Goal: Transaction & Acquisition: Purchase product/service

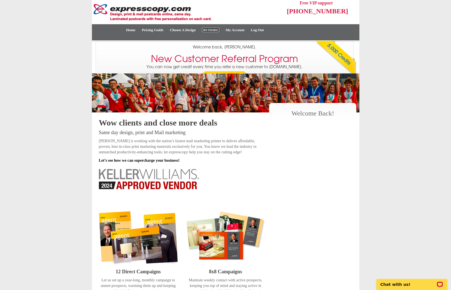
click at [217, 31] on link "My Orders" at bounding box center [210, 30] width 17 height 4
click at [245, 30] on link "My Account" at bounding box center [235, 30] width 19 height 4
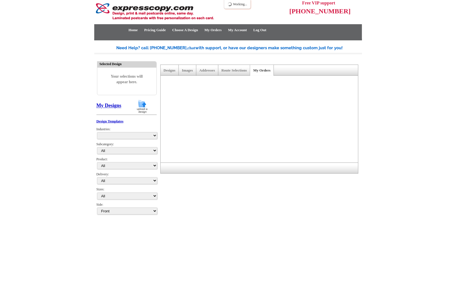
select select "793"
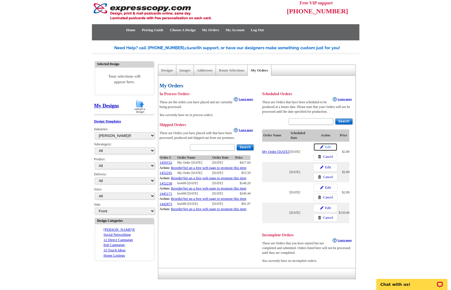
click at [322, 148] on img at bounding box center [321, 147] width 3 height 3
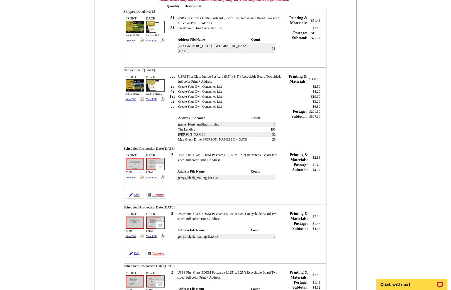
scroll to position [79, 0]
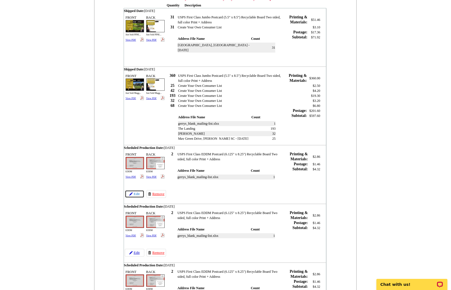
click at [134, 193] on link "Edit" at bounding box center [135, 194] width 20 height 8
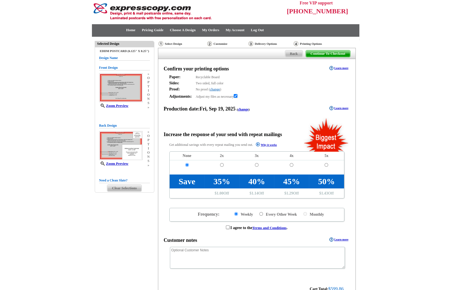
radio input "false"
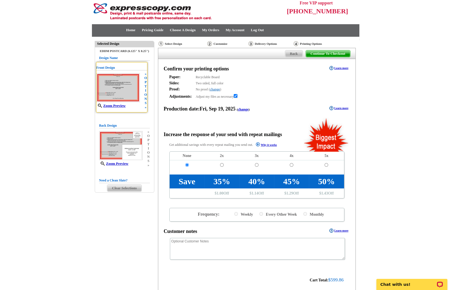
click at [147, 94] on div "Front Design Zoom Preview » o p t i o n s » Change Your Design Edit Design Copy…" at bounding box center [121, 87] width 51 height 50
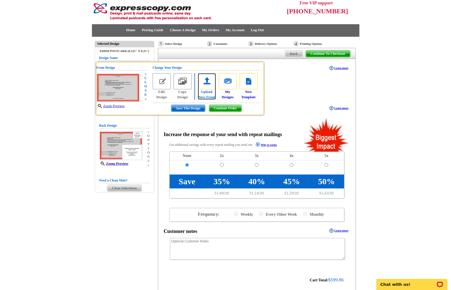
click at [209, 79] on img at bounding box center [207, 81] width 18 height 16
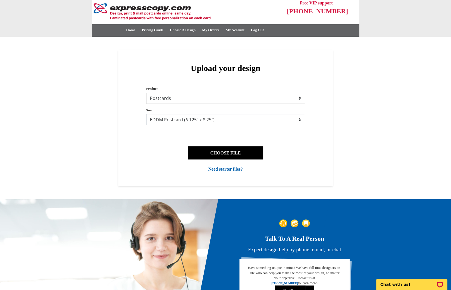
click at [182, 122] on select "Jumbo Postcard (5.5" x 8.5") Regular Postcard (4.25" x 5.6") Panoramic Postcard…" at bounding box center [225, 119] width 159 height 11
select select "2"
click at [146, 114] on select "Jumbo Postcard (5.5" x 8.5") Regular Postcard (4.25" x 5.6") Panoramic Postcard…" at bounding box center [225, 119] width 159 height 11
click at [213, 150] on button "CHOOSE FILE" at bounding box center [225, 153] width 75 height 13
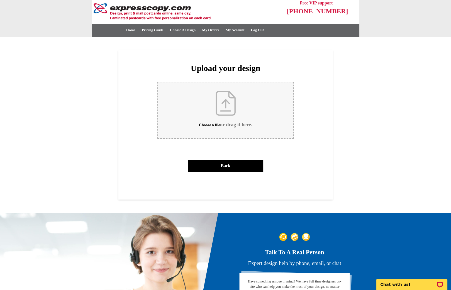
click at [202, 122] on input "Choose a file or drag it here ." at bounding box center [225, 111] width 135 height 56
type input "C:\fakepath\lopez_jumbo_JL_MineralSprings_v3.pdf"
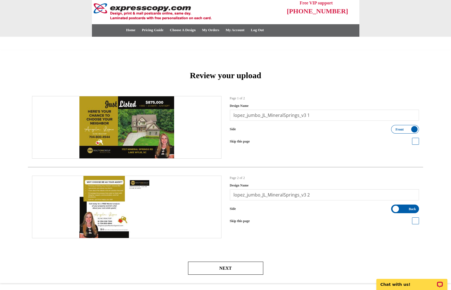
click at [231, 265] on button "Next" at bounding box center [225, 268] width 75 height 13
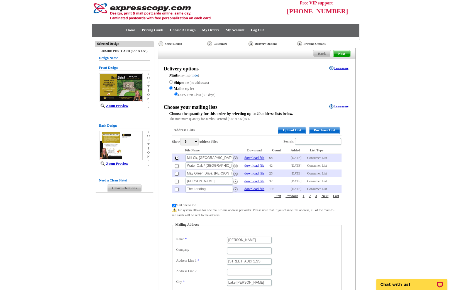
click at [176, 157] on input "checkbox" at bounding box center [177, 159] width 4 height 4
checkbox input "true"
click at [175, 166] on input "checkbox" at bounding box center [177, 166] width 4 height 4
checkbox input "true"
click at [176, 172] on input "checkbox" at bounding box center [177, 174] width 4 height 4
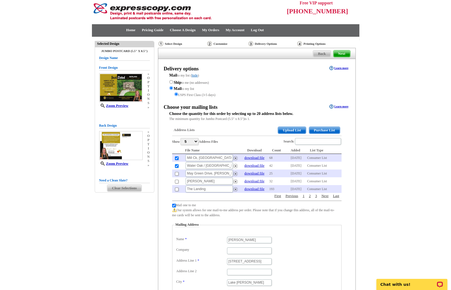
checkbox input "true"
click at [176, 188] on input "checkbox" at bounding box center [177, 190] width 4 height 4
checkbox input "true"
click at [196, 140] on select "5 10 25 50 100" at bounding box center [190, 141] width 18 height 7
select select "25"
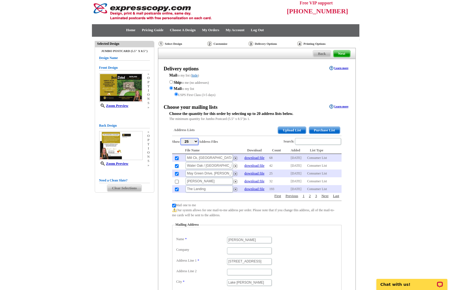
click at [182, 138] on select "5 10 25 50 100" at bounding box center [190, 141] width 18 height 7
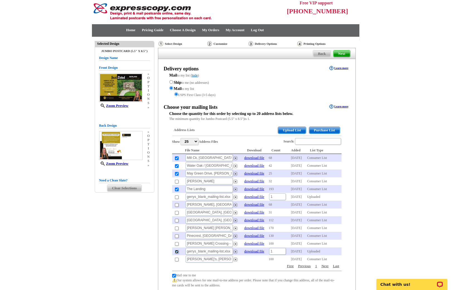
click at [178, 250] on input "checkbox" at bounding box center [177, 252] width 4 height 4
checkbox input "false"
click at [342, 55] on span "Next" at bounding box center [342, 53] width 17 height 7
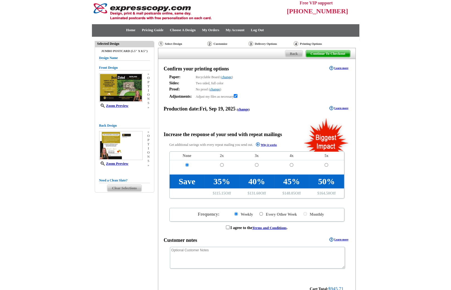
radio input "false"
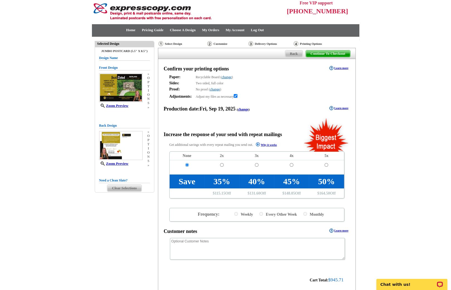
click at [326, 54] on span "Continue To Checkout" at bounding box center [328, 53] width 44 height 7
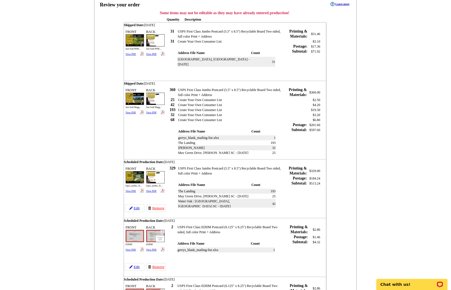
scroll to position [66, 0]
click at [138, 208] on link "Edit" at bounding box center [135, 208] width 20 height 8
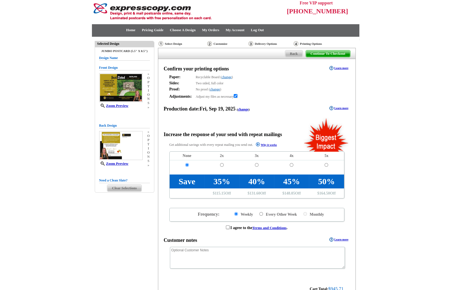
radio input "false"
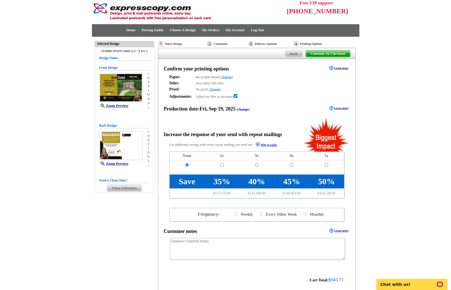
click at [249, 111] on link "change" at bounding box center [243, 109] width 11 height 4
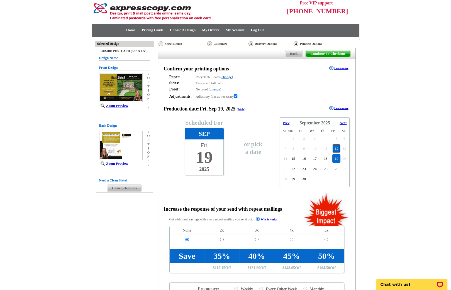
click at [337, 148] on link "12" at bounding box center [337, 148] width 8 height 9
click at [342, 53] on span "Continue To Checkout" at bounding box center [328, 53] width 44 height 7
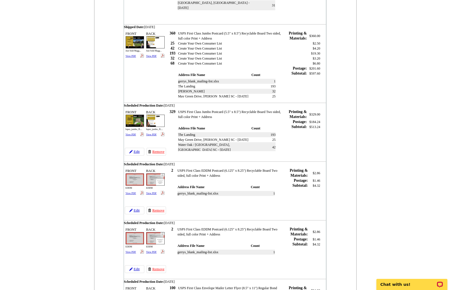
scroll to position [160, 0]
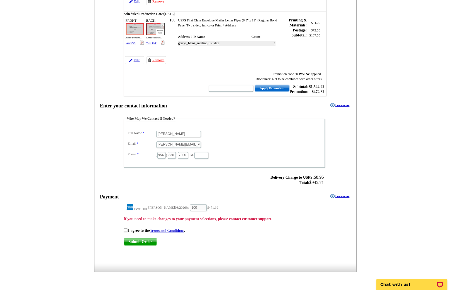
scroll to position [430, 0]
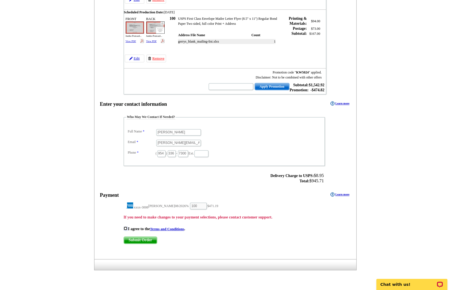
click at [125, 227] on input "checkbox" at bounding box center [126, 229] width 4 height 4
checkbox input "true"
click at [129, 237] on span "Submit Order" at bounding box center [140, 240] width 33 height 7
